Goal: Task Accomplishment & Management: Manage account settings

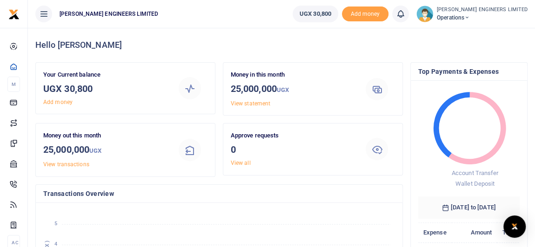
scroll to position [7, 7]
click at [469, 18] on icon at bounding box center [467, 17] width 6 height 7
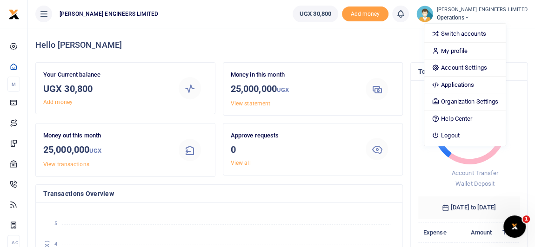
scroll to position [0, 0]
click at [483, 34] on link "Switch accounts" at bounding box center [464, 33] width 81 height 13
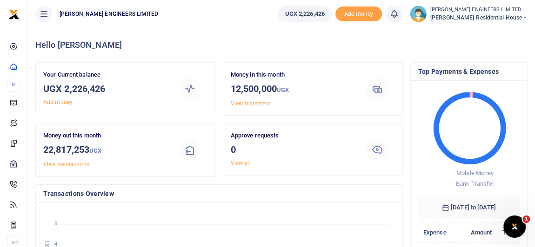
scroll to position [7, 7]
